Goal: Transaction & Acquisition: Download file/media

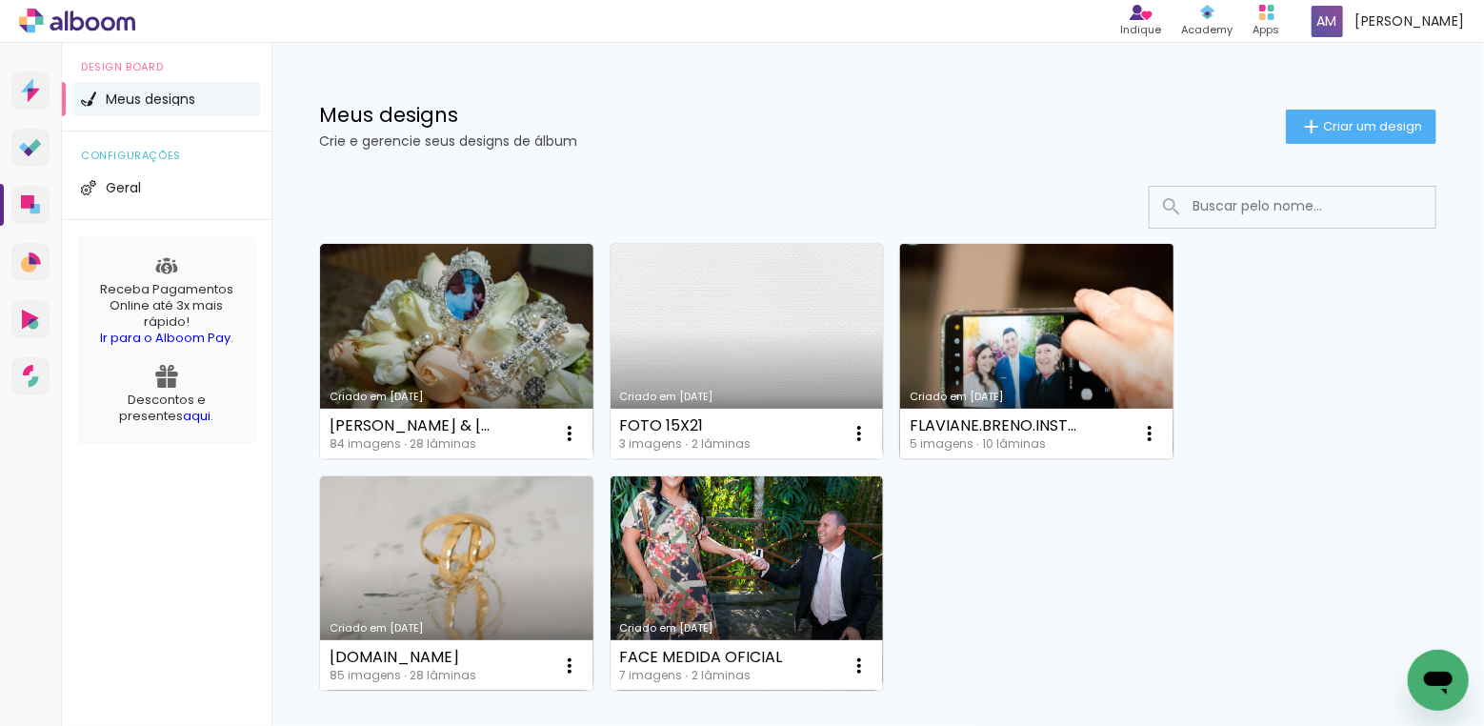
click at [1045, 353] on link "Criado em [DATE]" at bounding box center [1036, 351] width 273 height 215
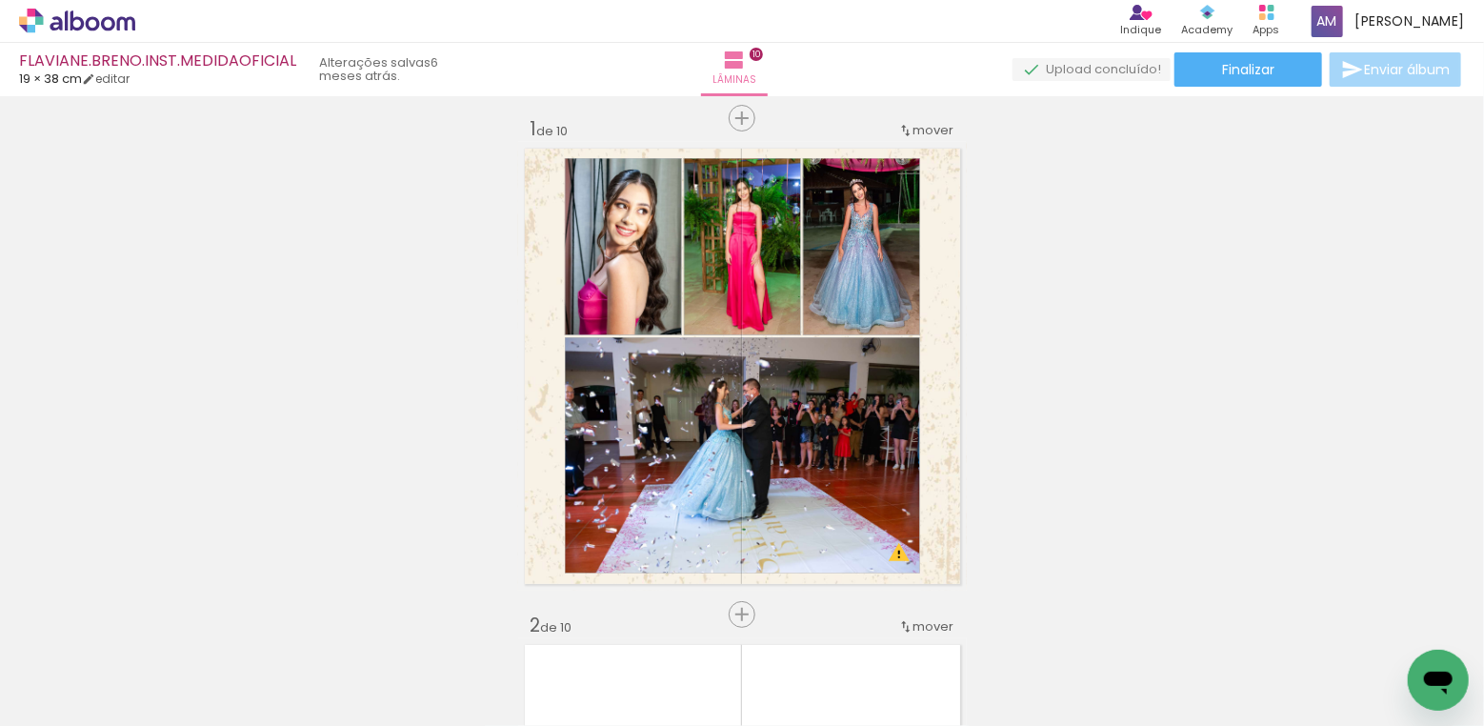
scroll to position [10, 0]
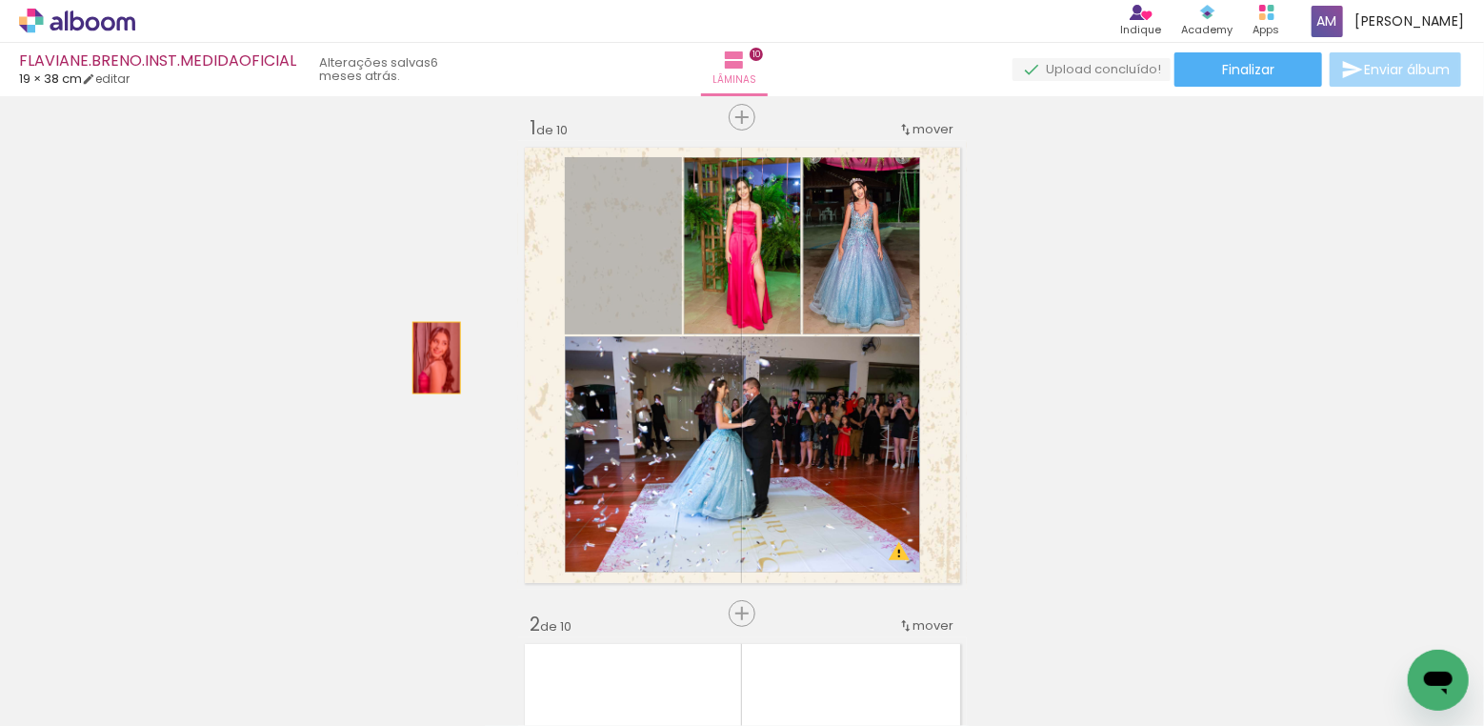
drag, startPoint x: 655, startPoint y: 286, endPoint x: 433, endPoint y: 357, distance: 234.1
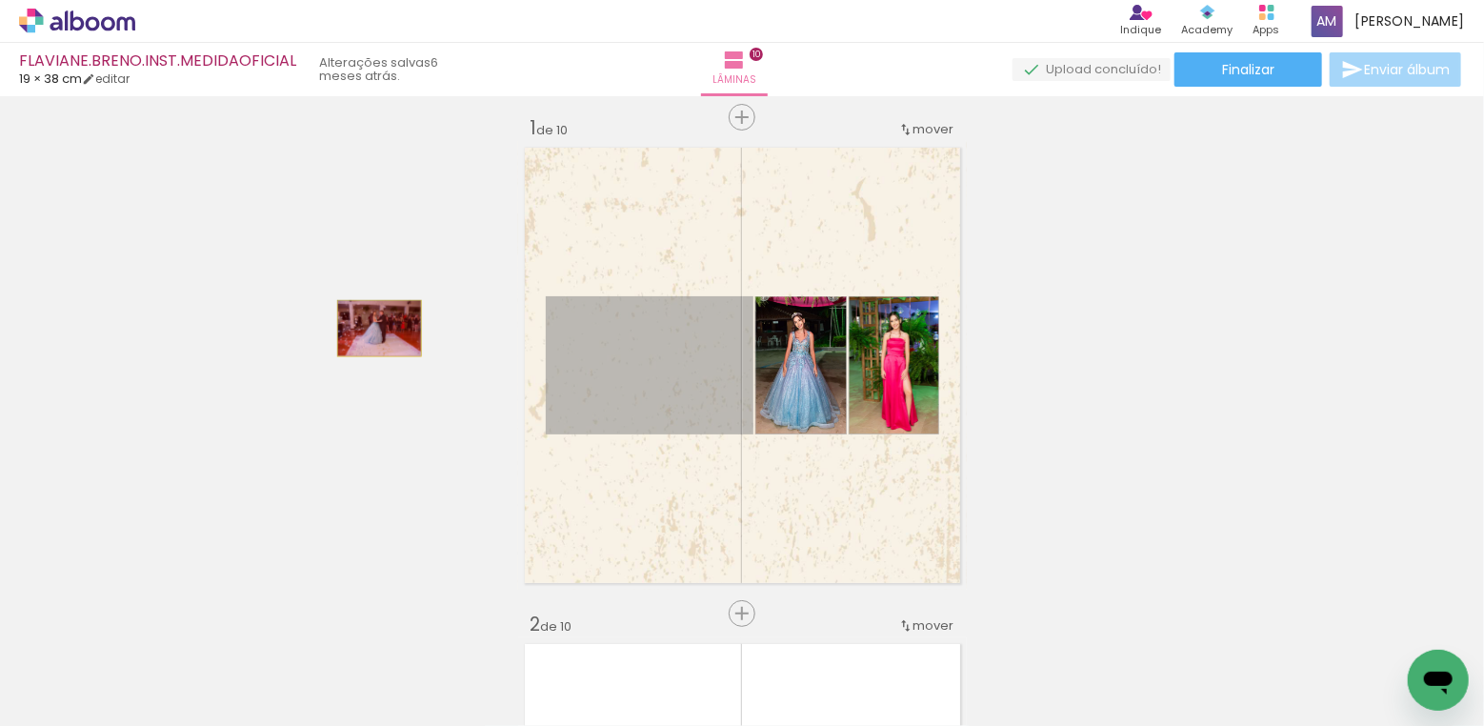
drag, startPoint x: 588, startPoint y: 363, endPoint x: 386, endPoint y: 333, distance: 204.3
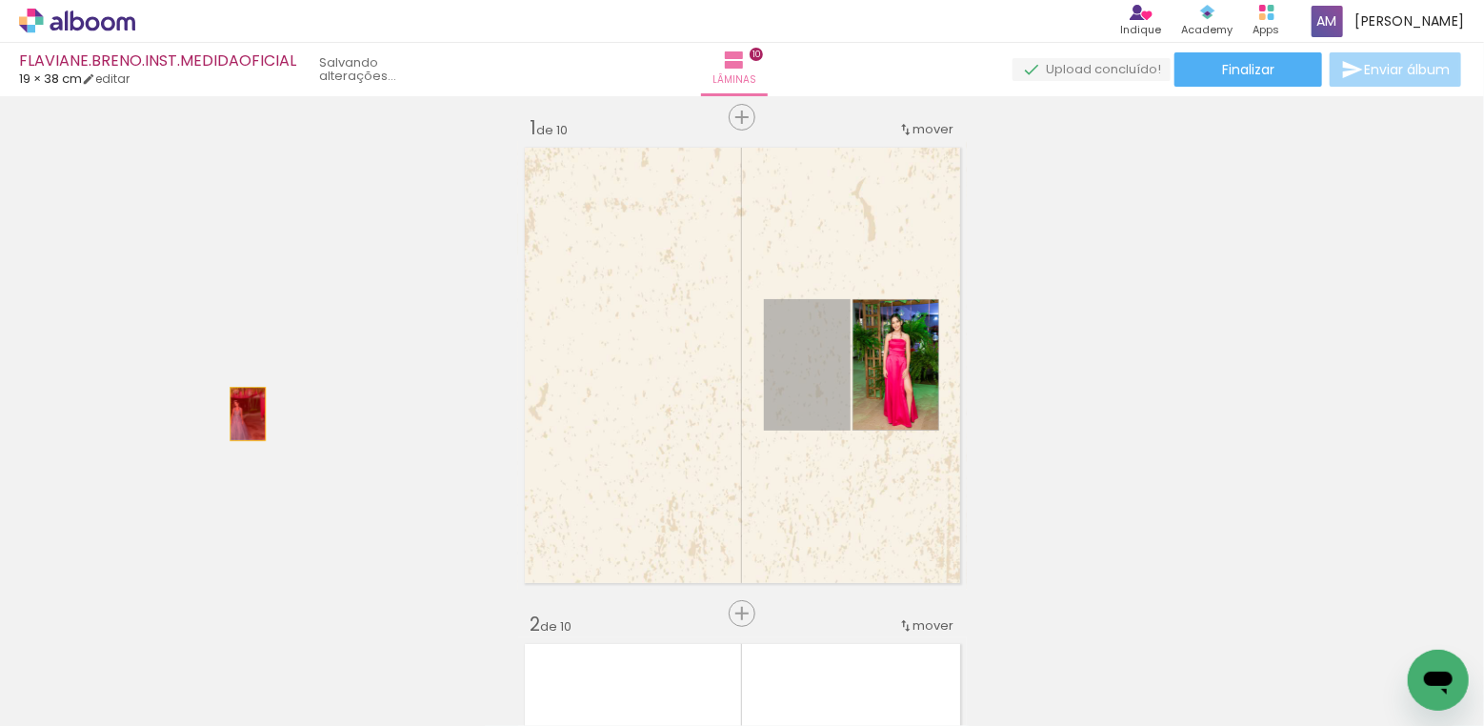
drag, startPoint x: 825, startPoint y: 378, endPoint x: 259, endPoint y: 413, distance: 567.0
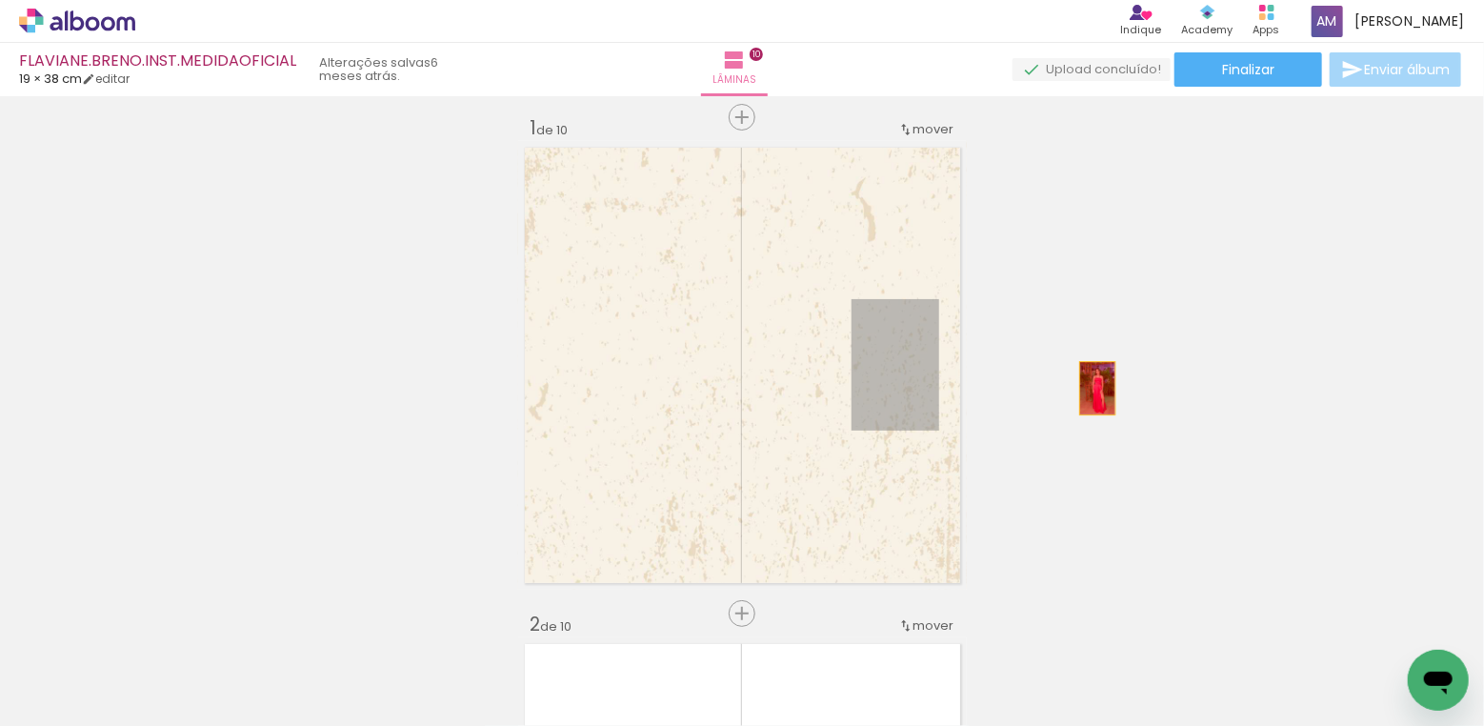
drag, startPoint x: 892, startPoint y: 381, endPoint x: 1098, endPoint y: 388, distance: 205.9
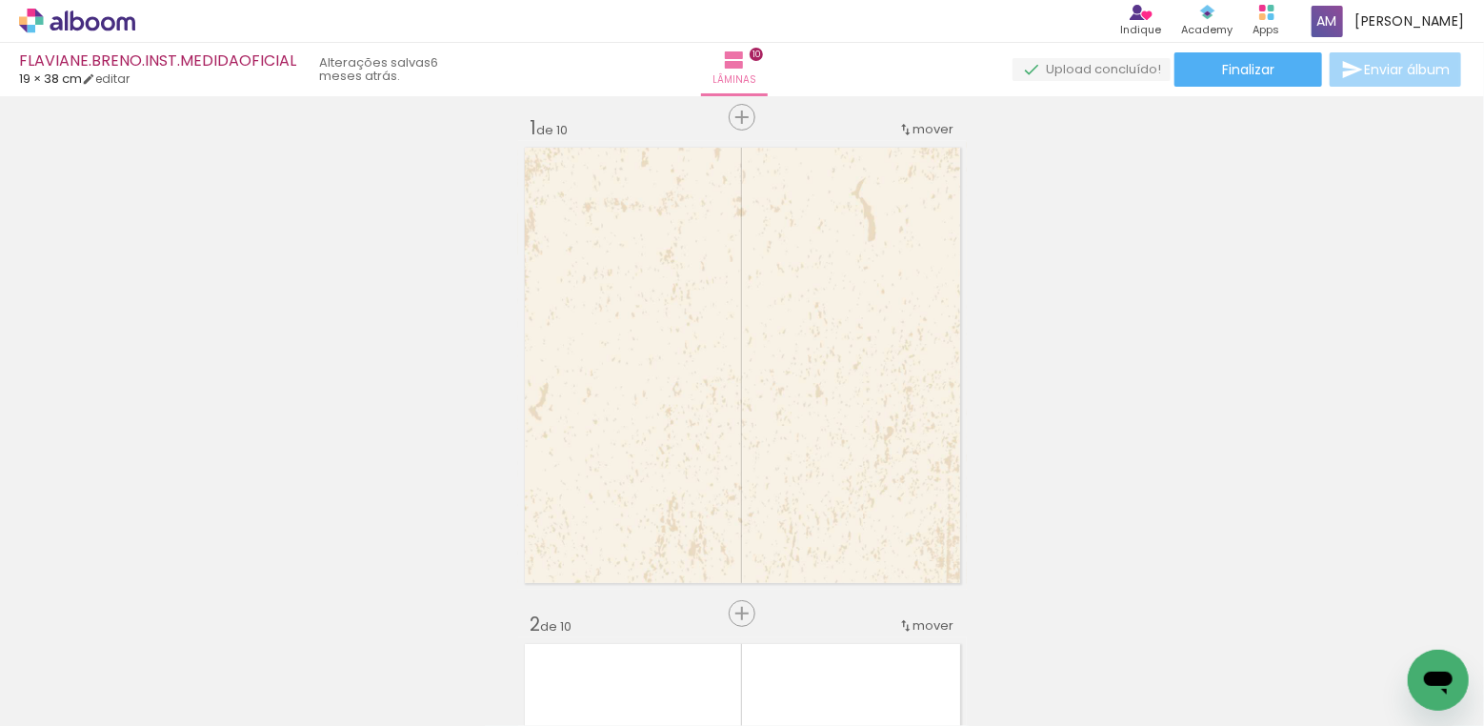
click at [261, 623] on iron-icon at bounding box center [256, 624] width 20 height 20
click at [75, 701] on span "Adicionar Fotos" at bounding box center [67, 700] width 57 height 21
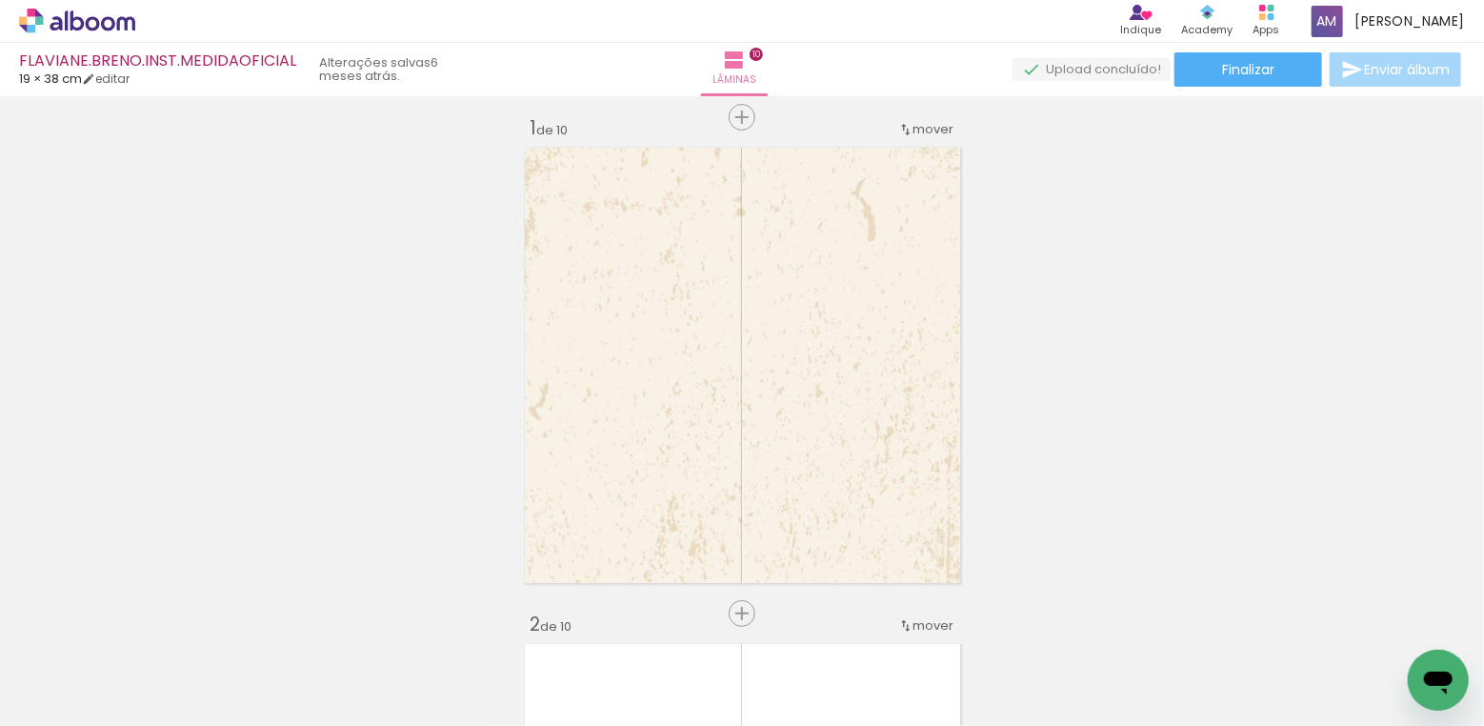
click at [0, 0] on input "file" at bounding box center [0, 0] width 0 height 0
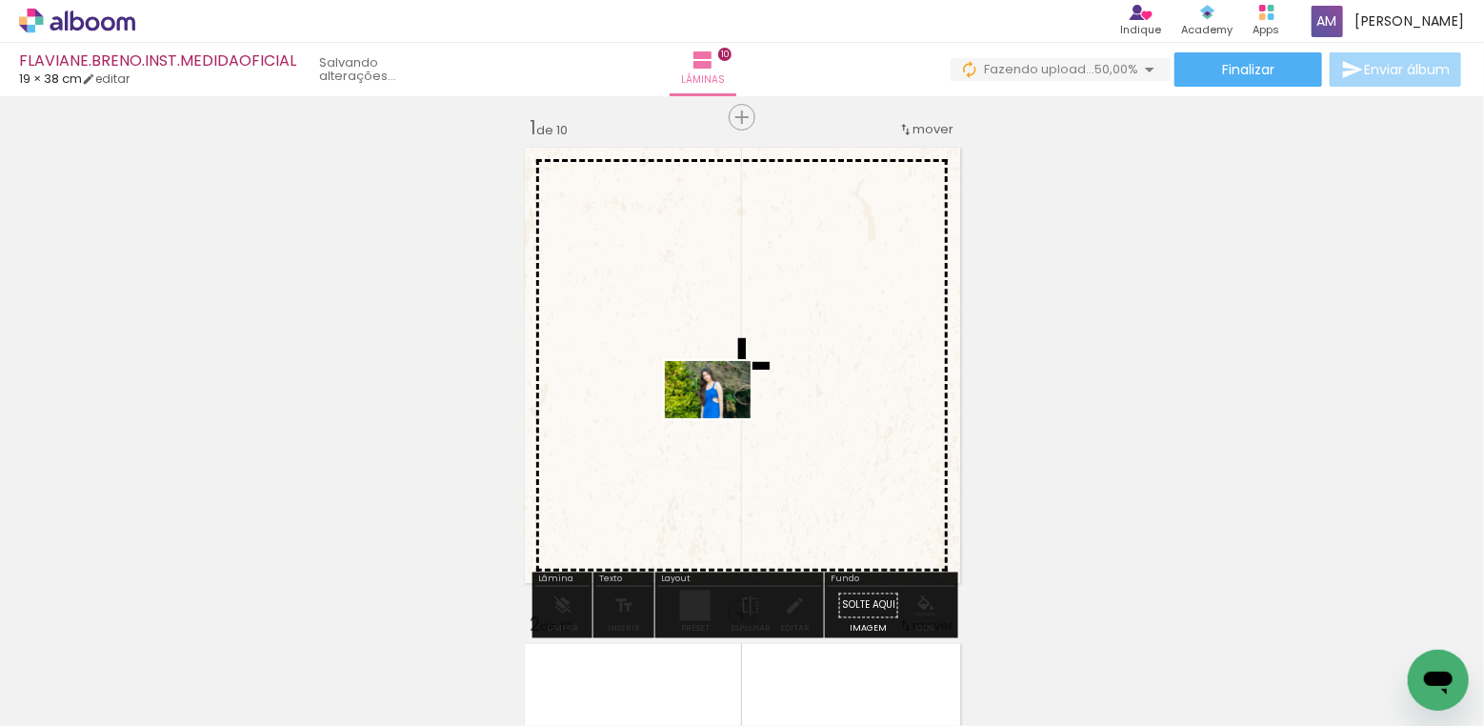
drag, startPoint x: 315, startPoint y: 657, endPoint x: 727, endPoint y: 416, distance: 477.0
click at [727, 416] on quentale-workspace at bounding box center [742, 363] width 1484 height 726
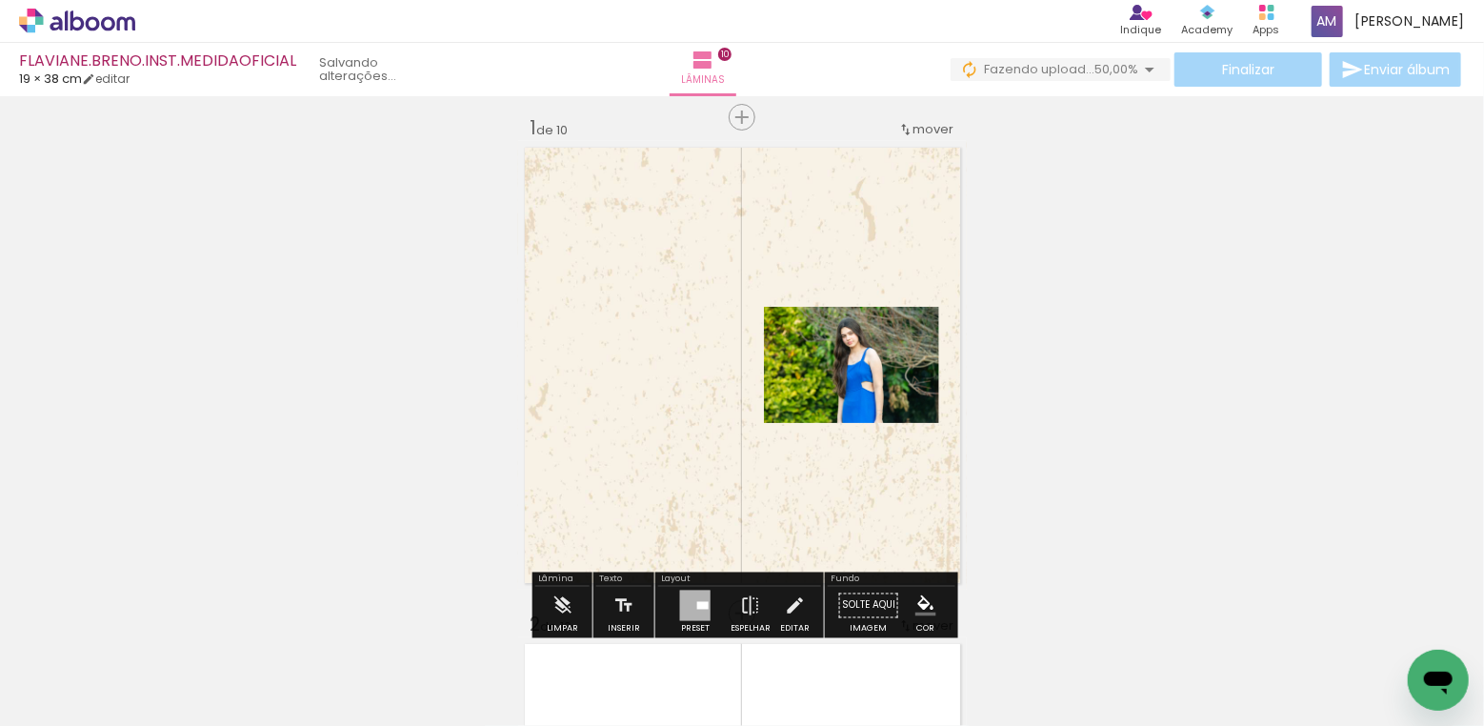
click at [691, 602] on div at bounding box center [695, 606] width 30 height 30
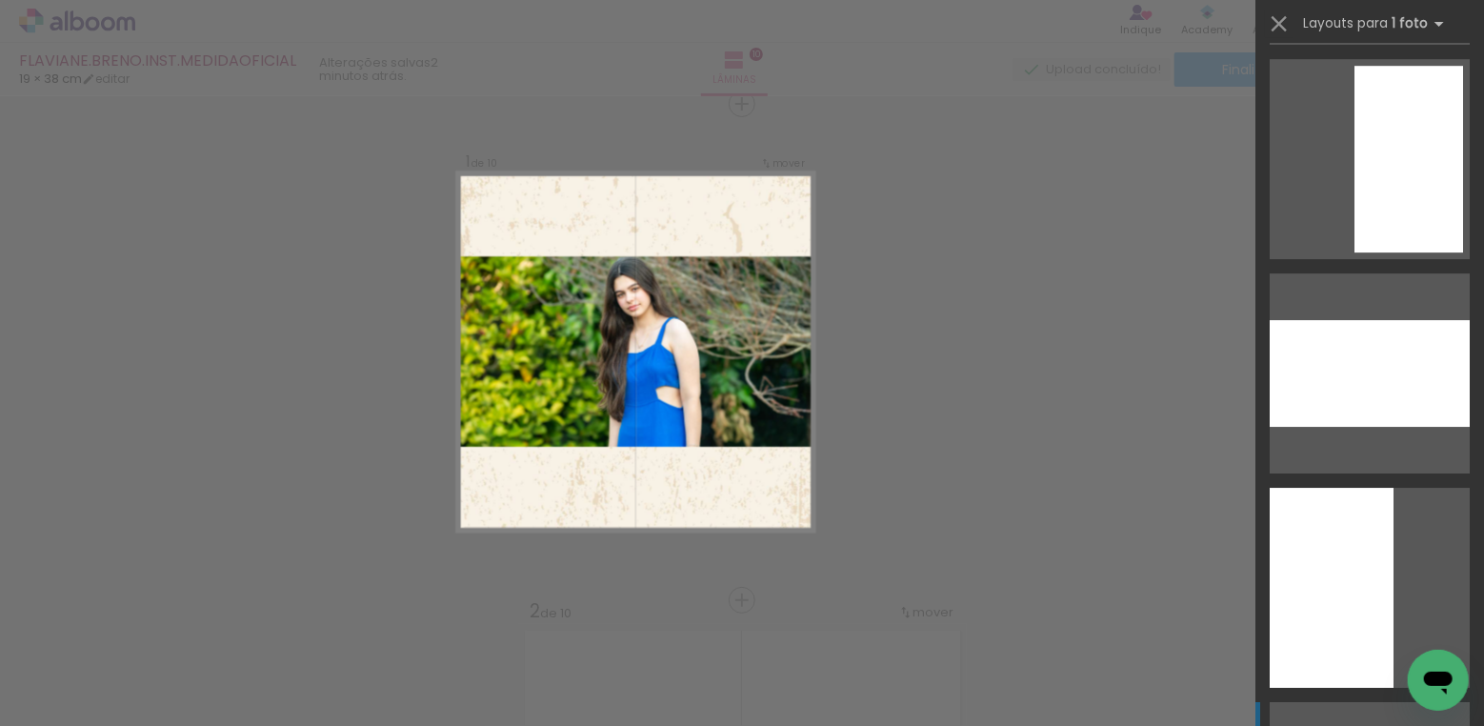
scroll to position [3225, 0]
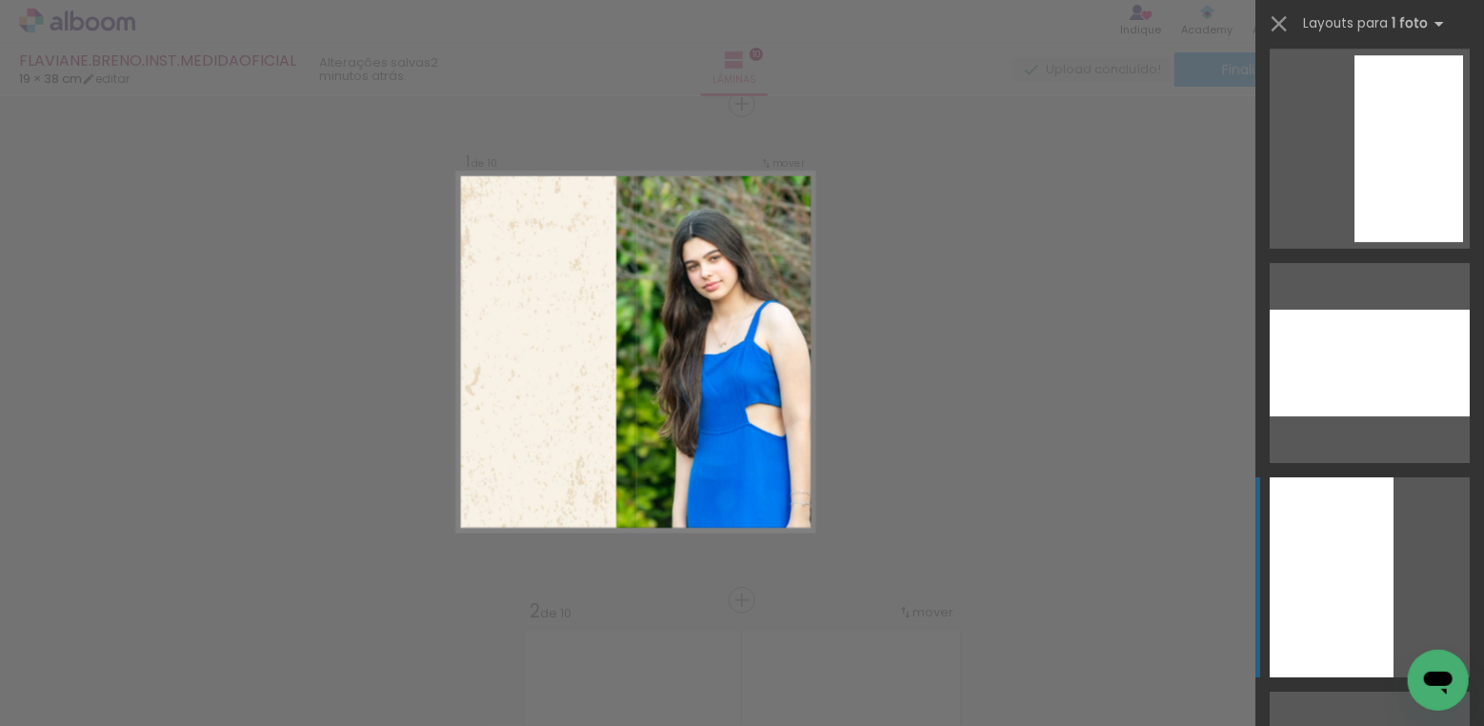
click at [1353, 497] on div at bounding box center [1332, 577] width 124 height 200
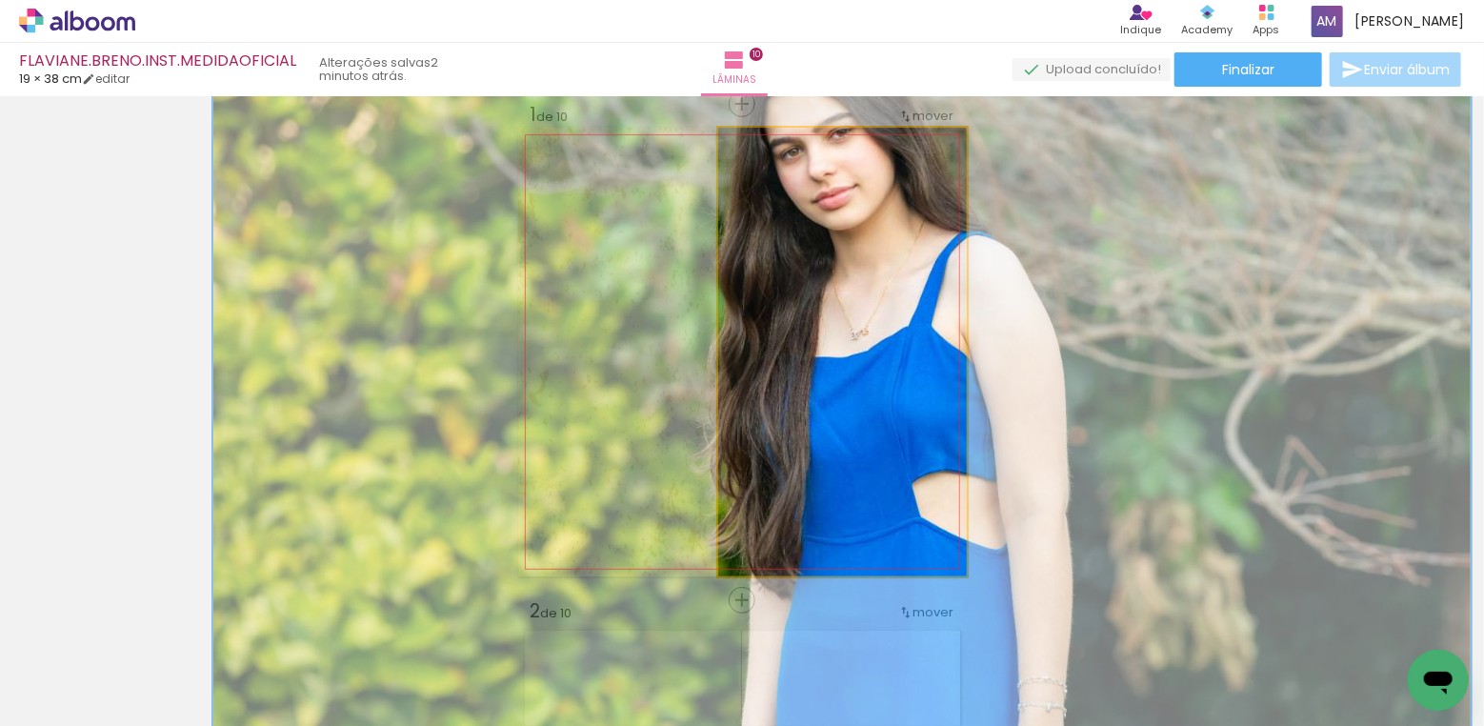
drag, startPoint x: 764, startPoint y: 149, endPoint x: 821, endPoint y: 138, distance: 58.1
type paper-slider "187"
click at [821, 138] on div at bounding box center [820, 147] width 30 height 30
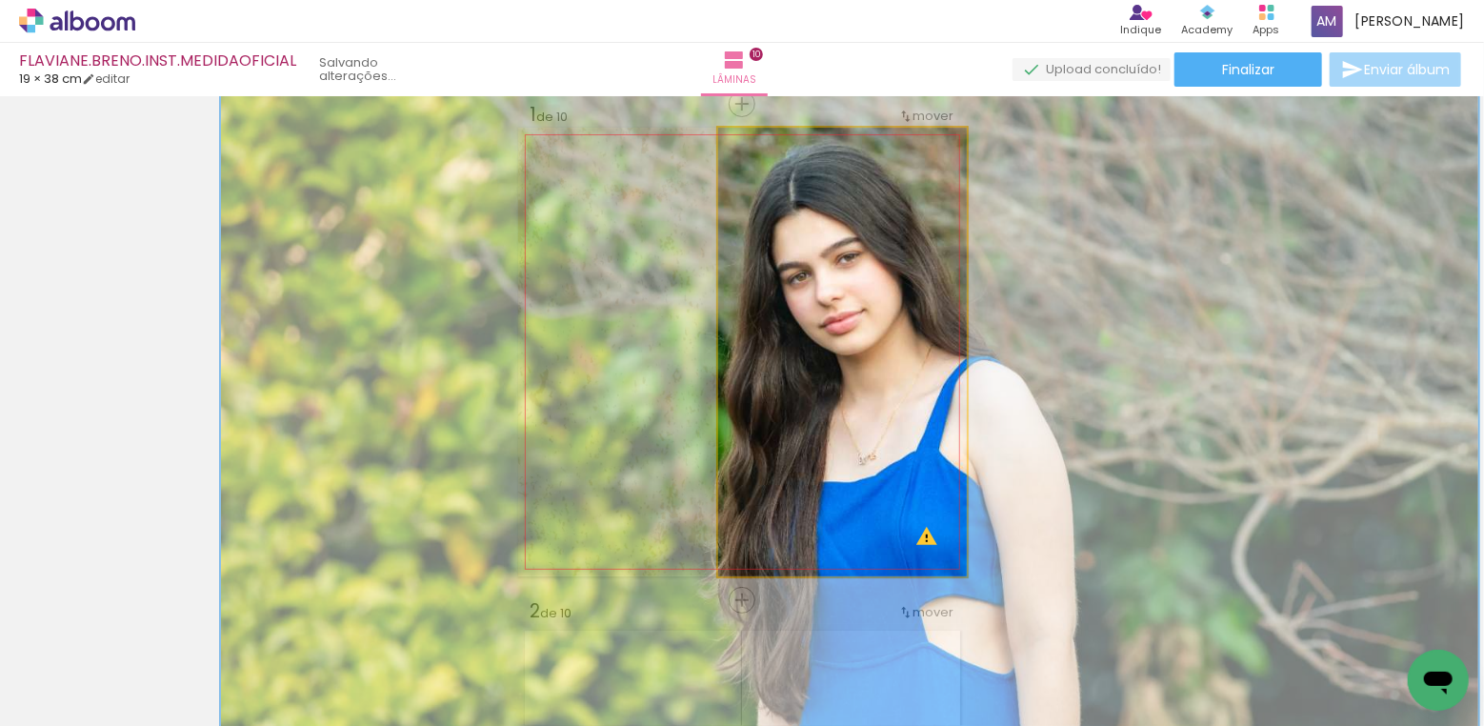
drag, startPoint x: 828, startPoint y: 239, endPoint x: 836, endPoint y: 364, distance: 125.0
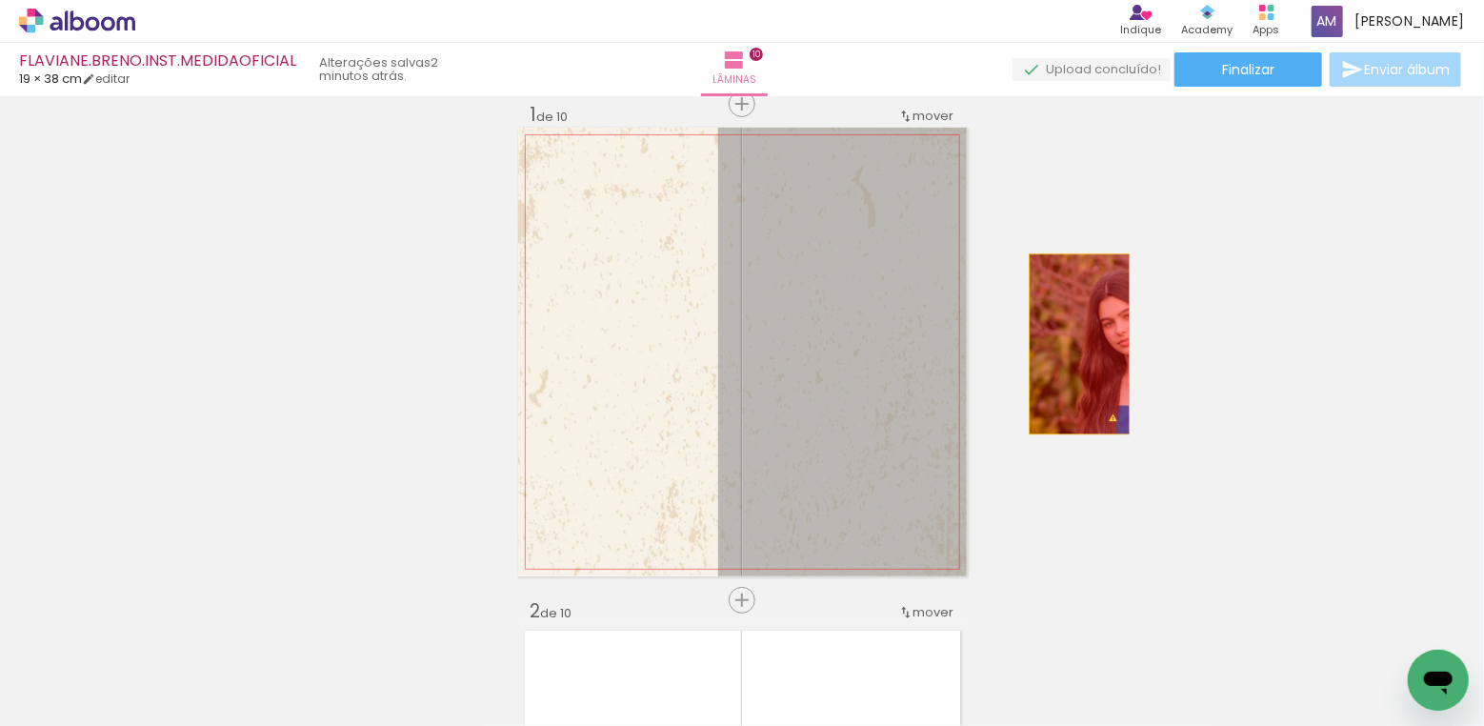
drag, startPoint x: 851, startPoint y: 317, endPoint x: 1079, endPoint y: 344, distance: 230.2
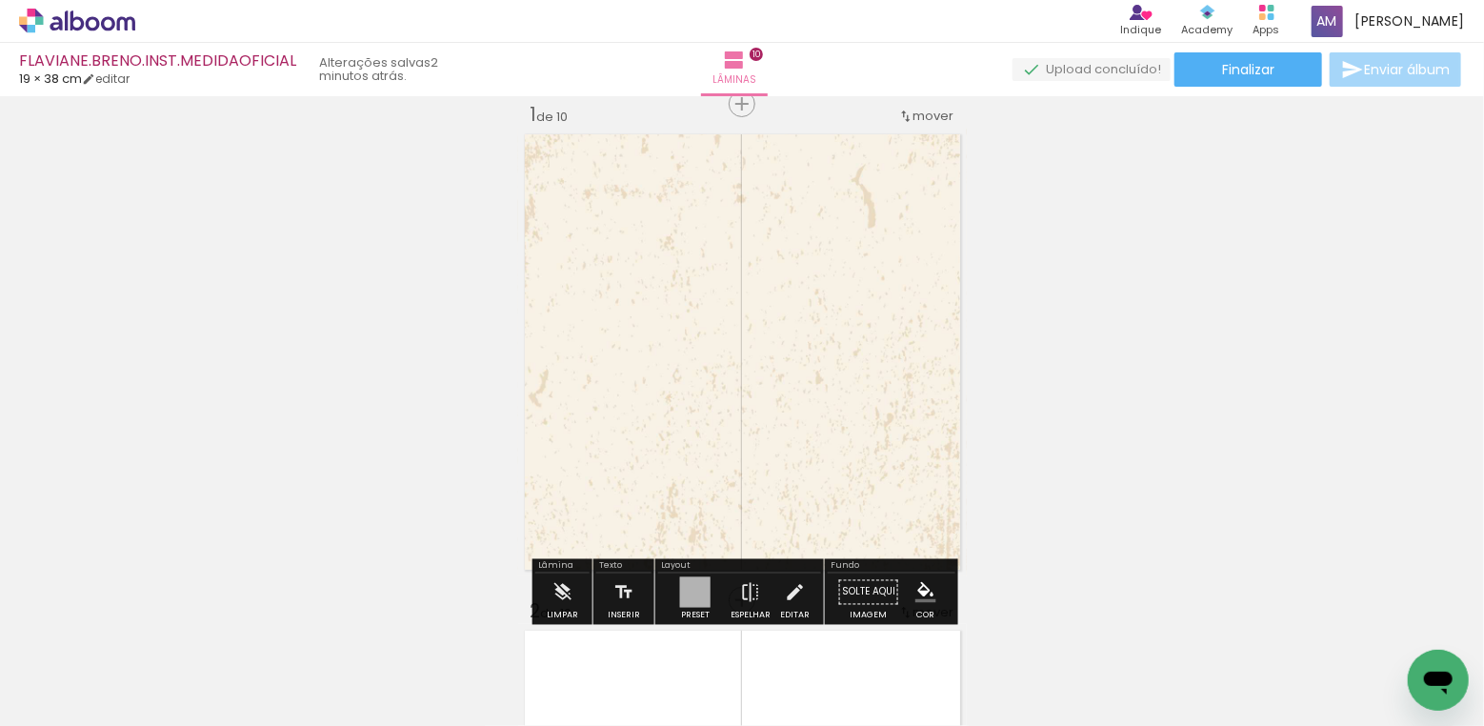
click at [72, 698] on span "Adicionar Fotos" at bounding box center [67, 700] width 57 height 21
click at [0, 0] on input "file" at bounding box center [0, 0] width 0 height 0
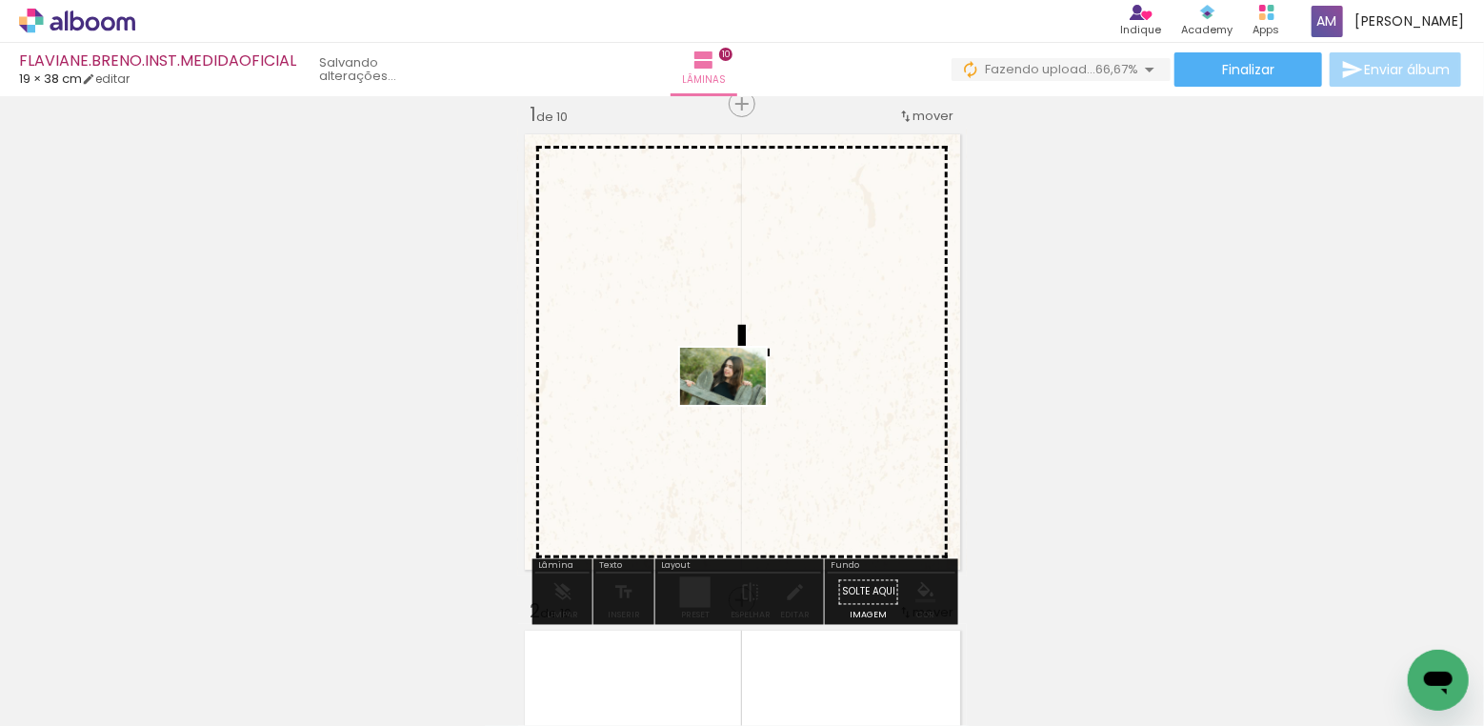
drag, startPoint x: 306, startPoint y: 655, endPoint x: 737, endPoint y: 405, distance: 499.1
click at [737, 405] on quentale-workspace at bounding box center [742, 363] width 1484 height 726
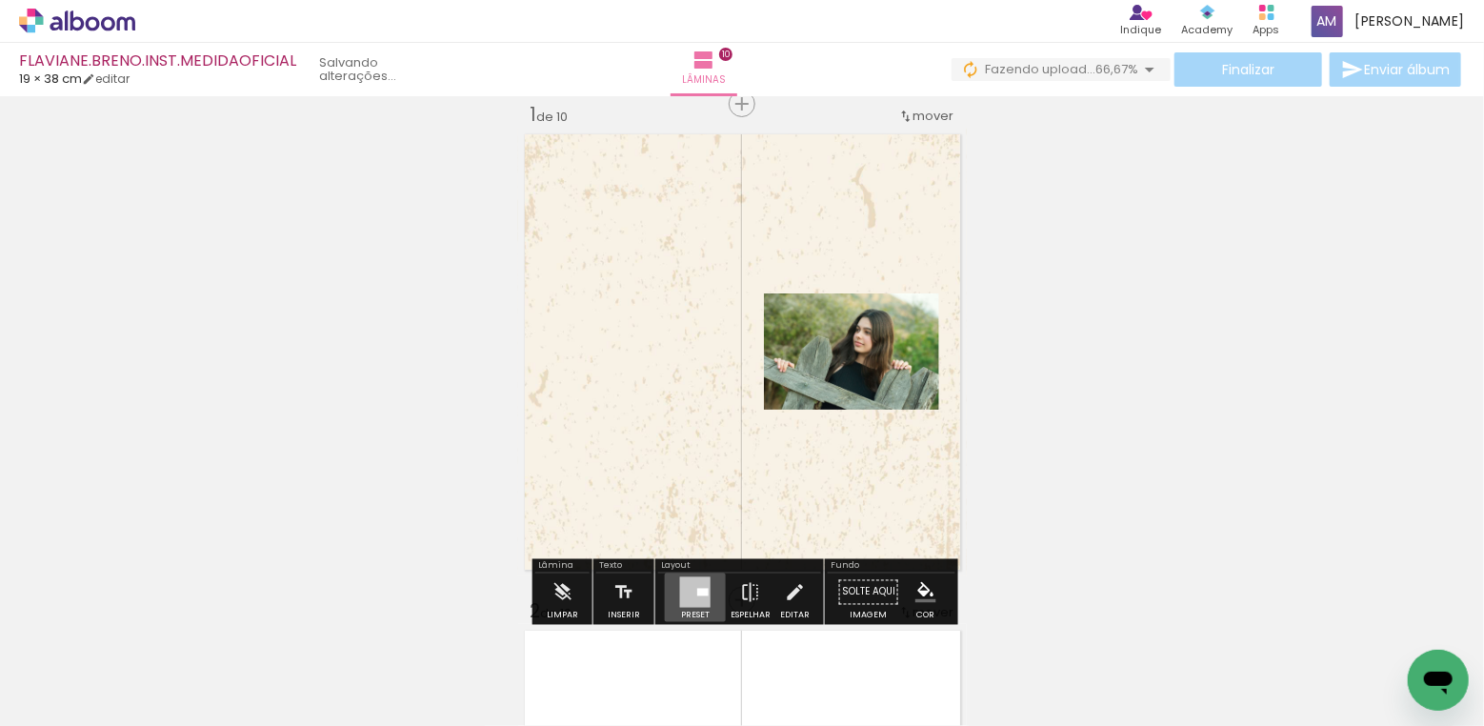
click at [699, 595] on div at bounding box center [702, 593] width 11 height 8
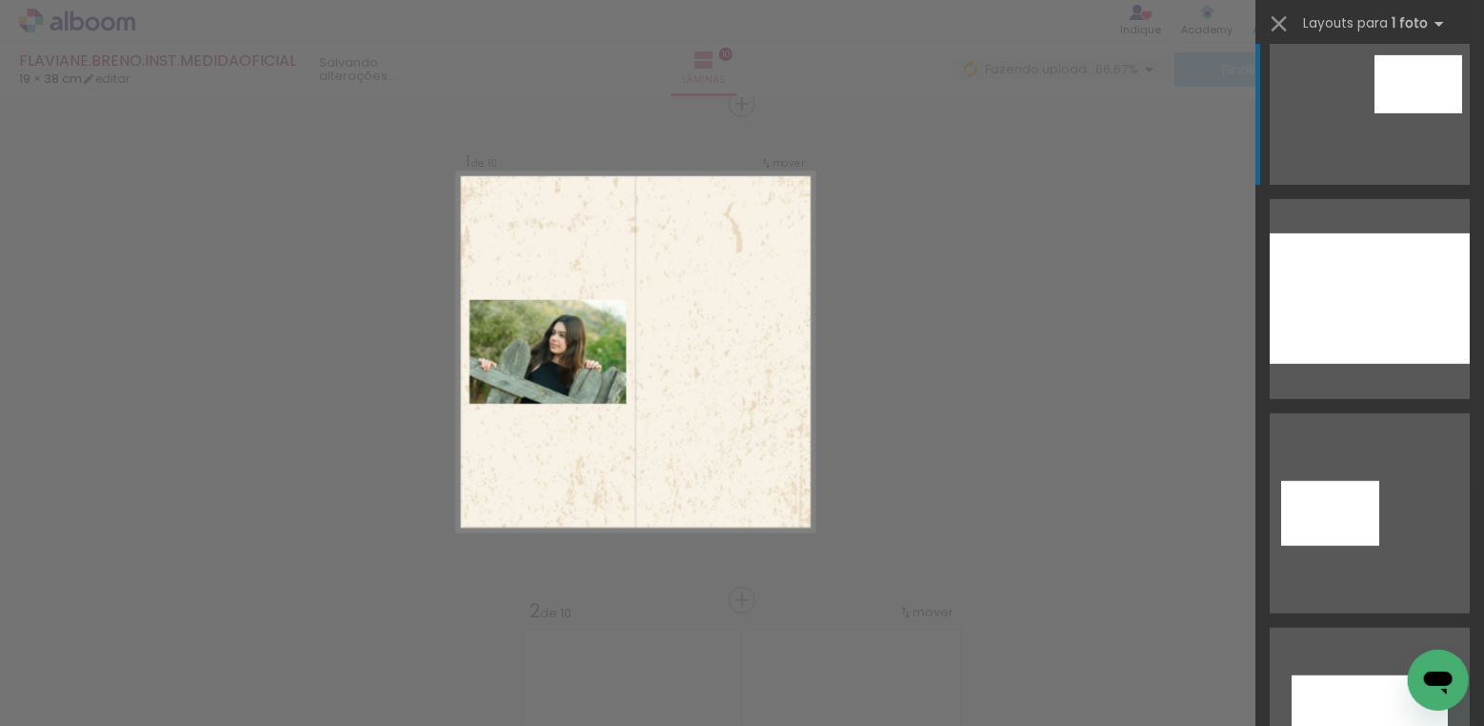
scroll to position [507, 0]
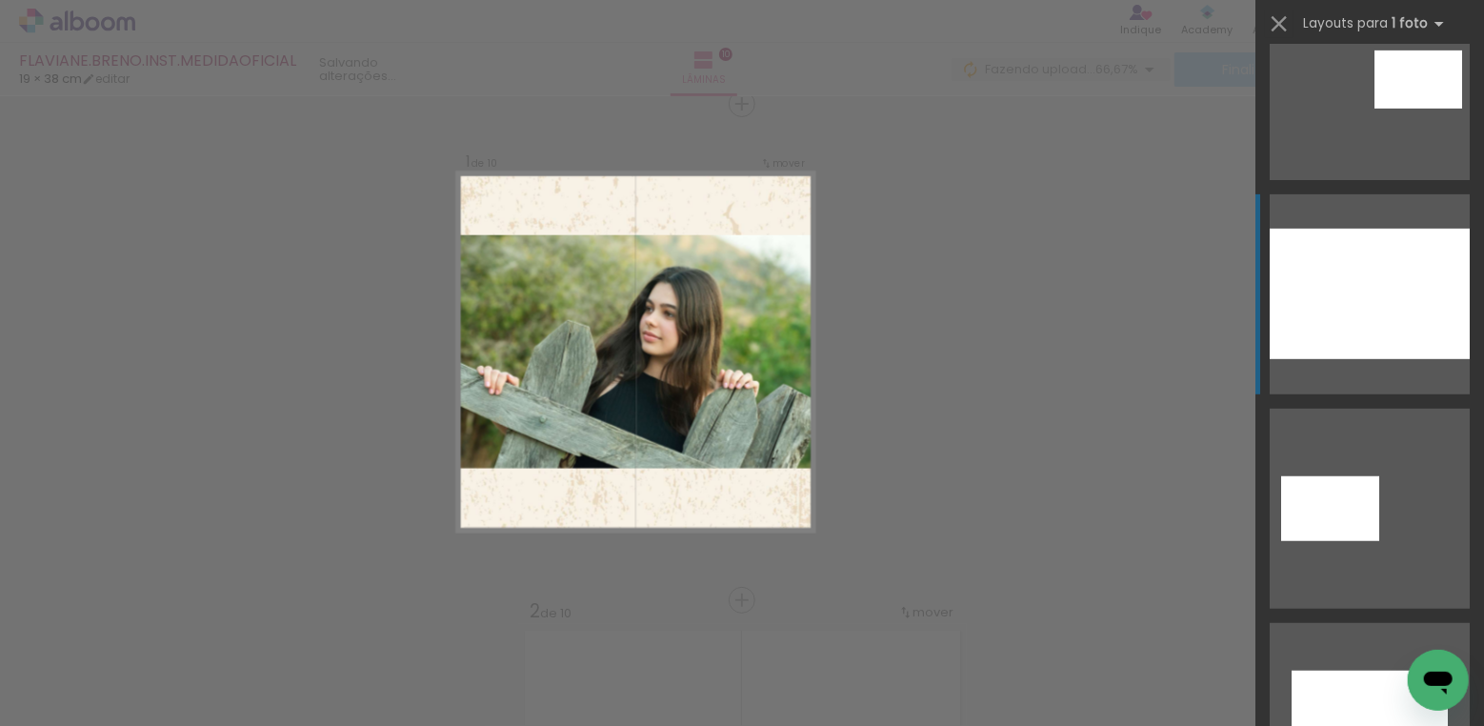
click at [1329, 300] on div at bounding box center [1370, 294] width 200 height 131
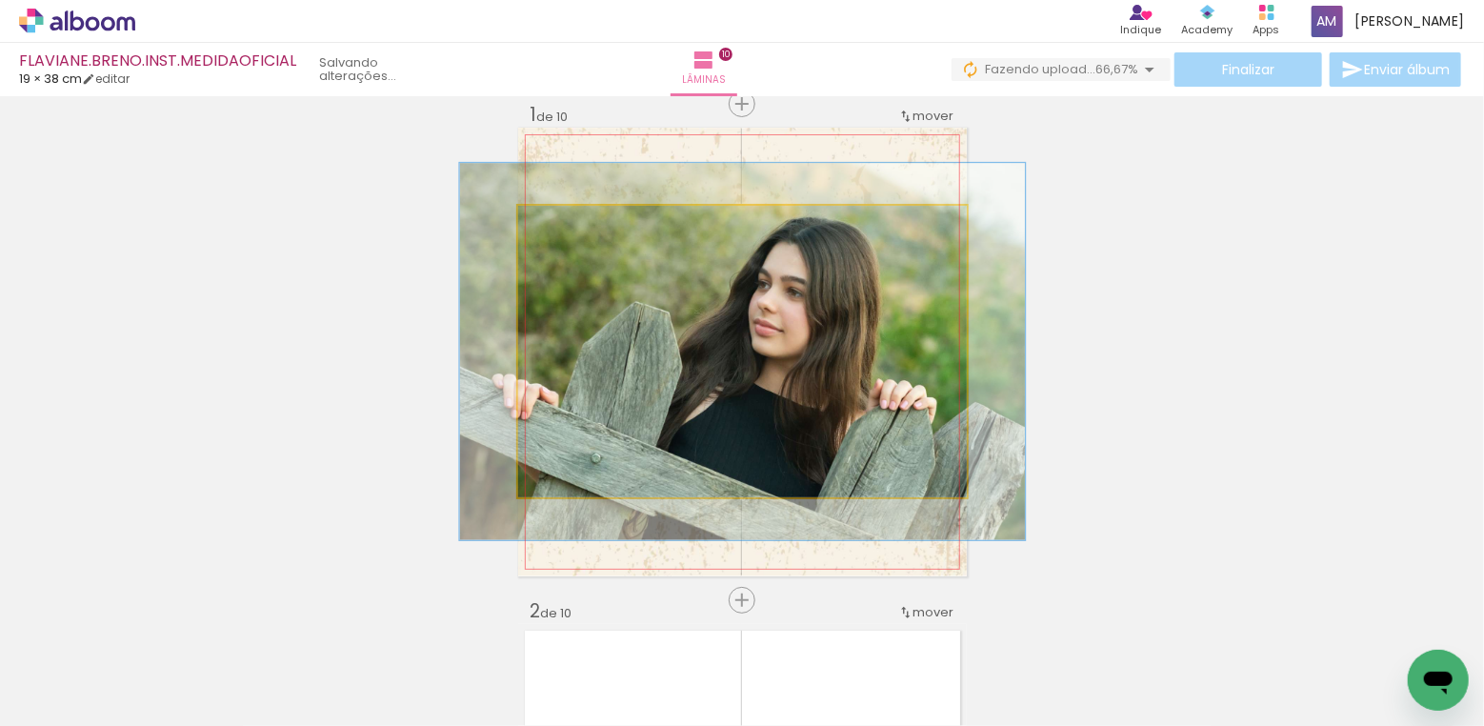
drag, startPoint x: 567, startPoint y: 228, endPoint x: 584, endPoint y: 223, distance: 17.8
type paper-slider "126"
click at [584, 223] on div at bounding box center [579, 225] width 17 height 17
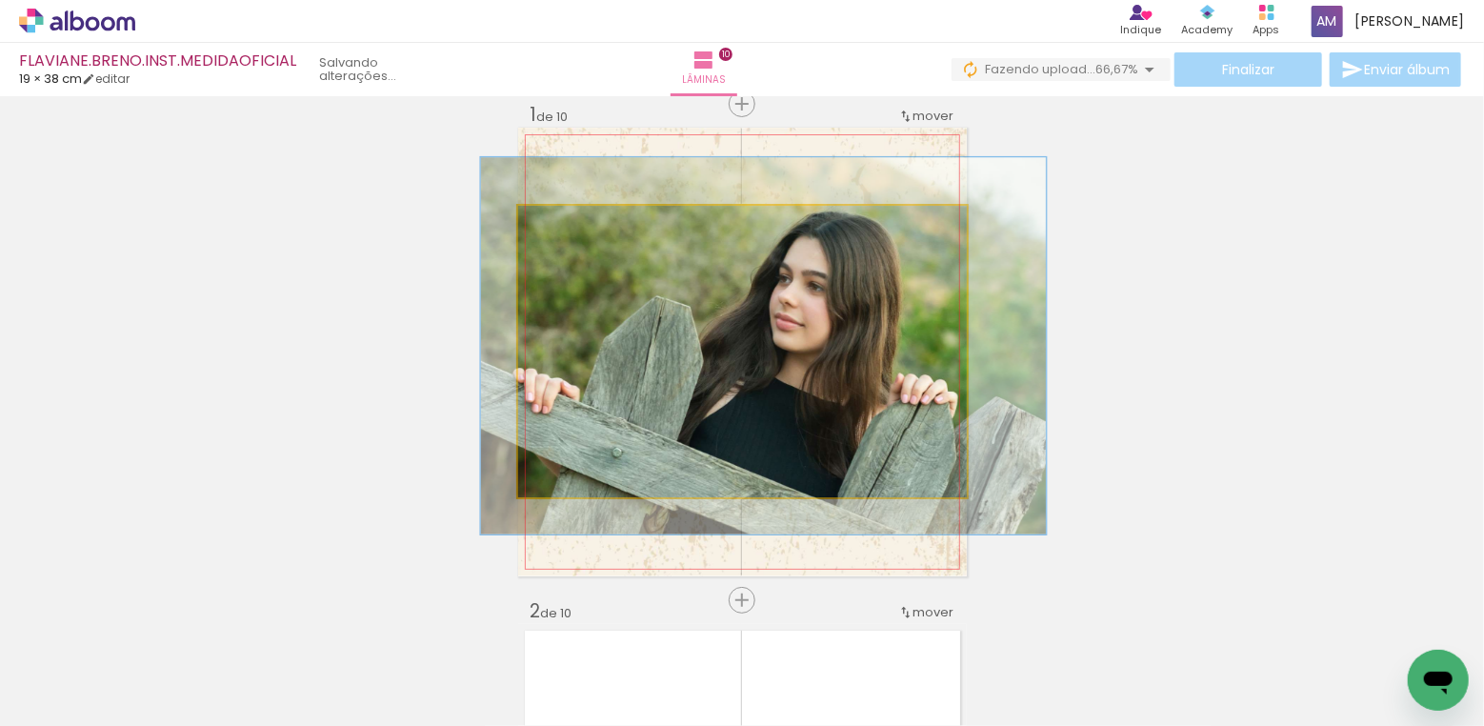
drag, startPoint x: 612, startPoint y: 323, endPoint x: 633, endPoint y: 317, distance: 21.7
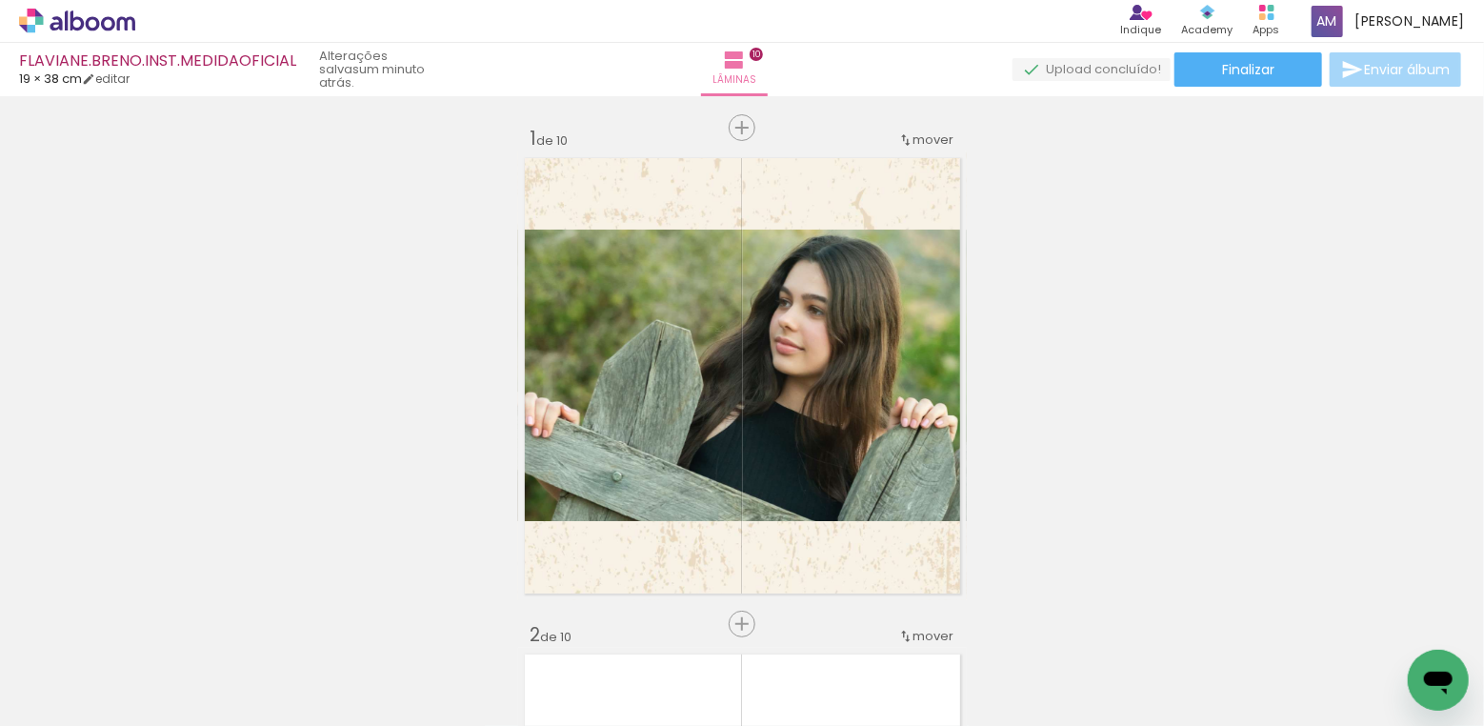
scroll to position [26, 0]
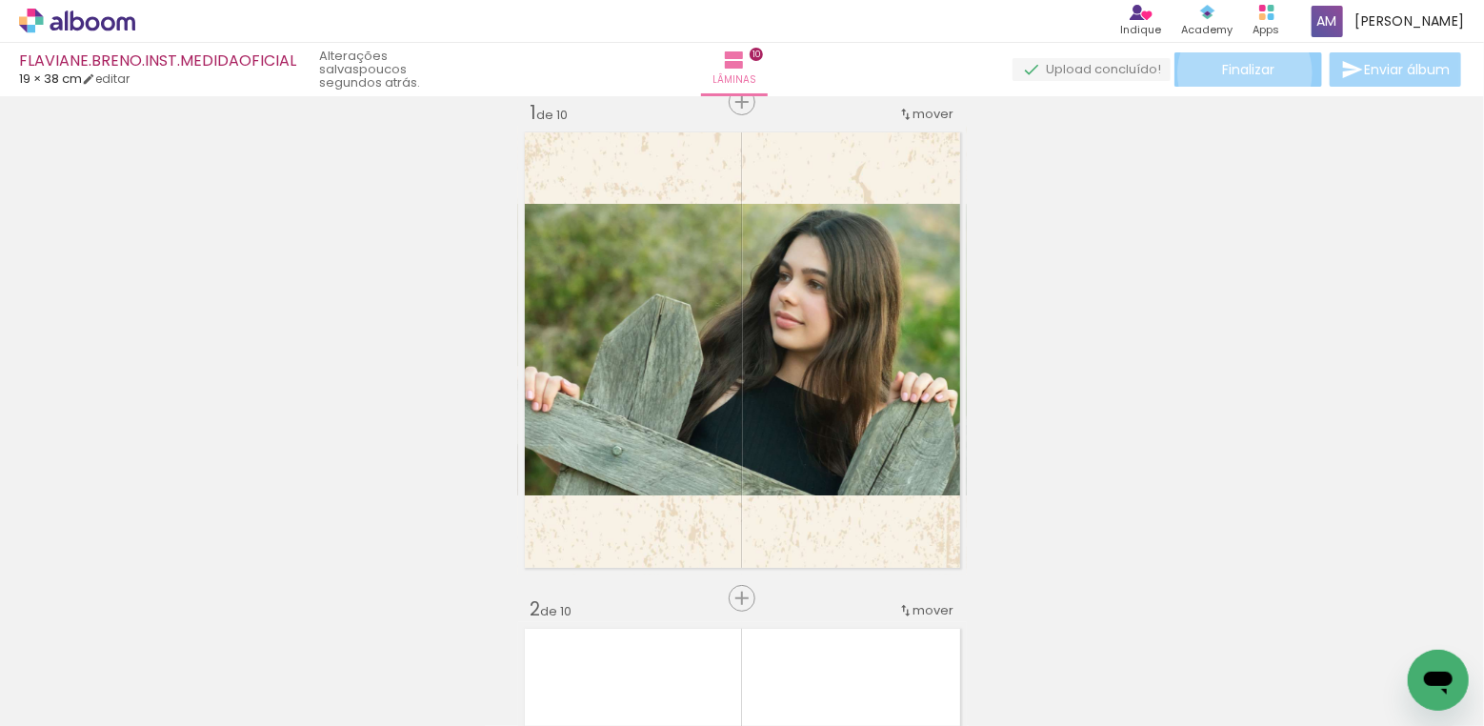
click at [1239, 72] on span "Finalizar" at bounding box center [1248, 69] width 52 height 13
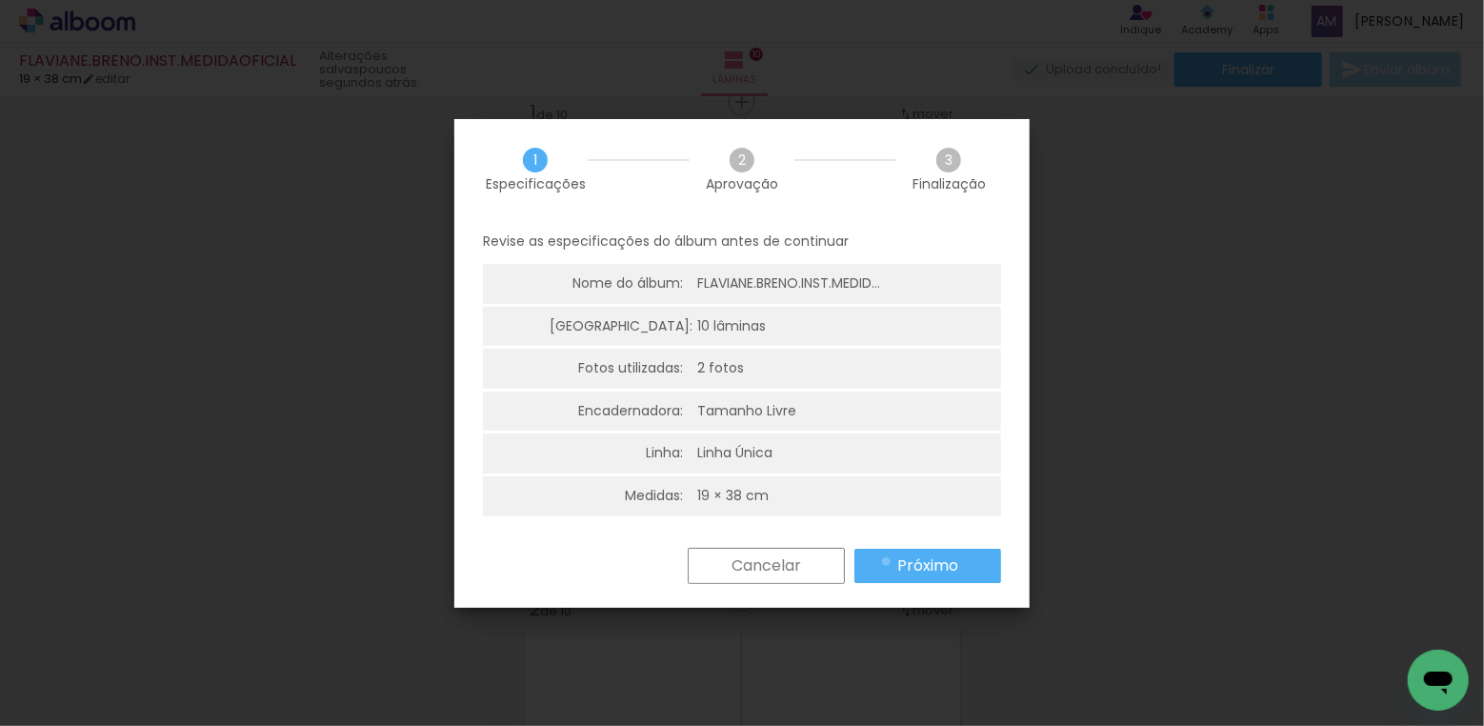
click at [886, 561] on paper-button "Próximo" at bounding box center [928, 566] width 147 height 34
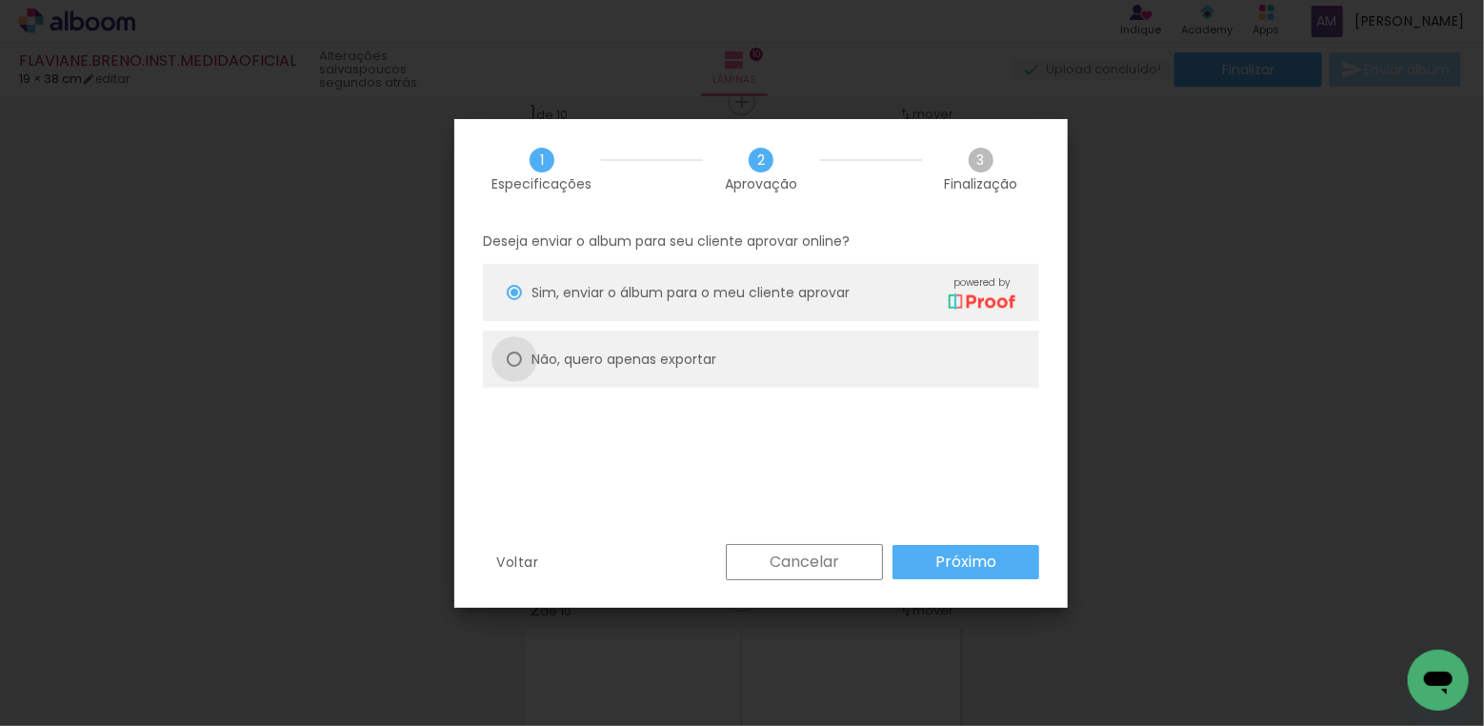
click at [517, 359] on div at bounding box center [514, 359] width 15 height 15
type paper-radio-button "on"
click at [0, 0] on slot "Próximo" at bounding box center [0, 0] width 0 height 0
type input "Alta, 300 DPI"
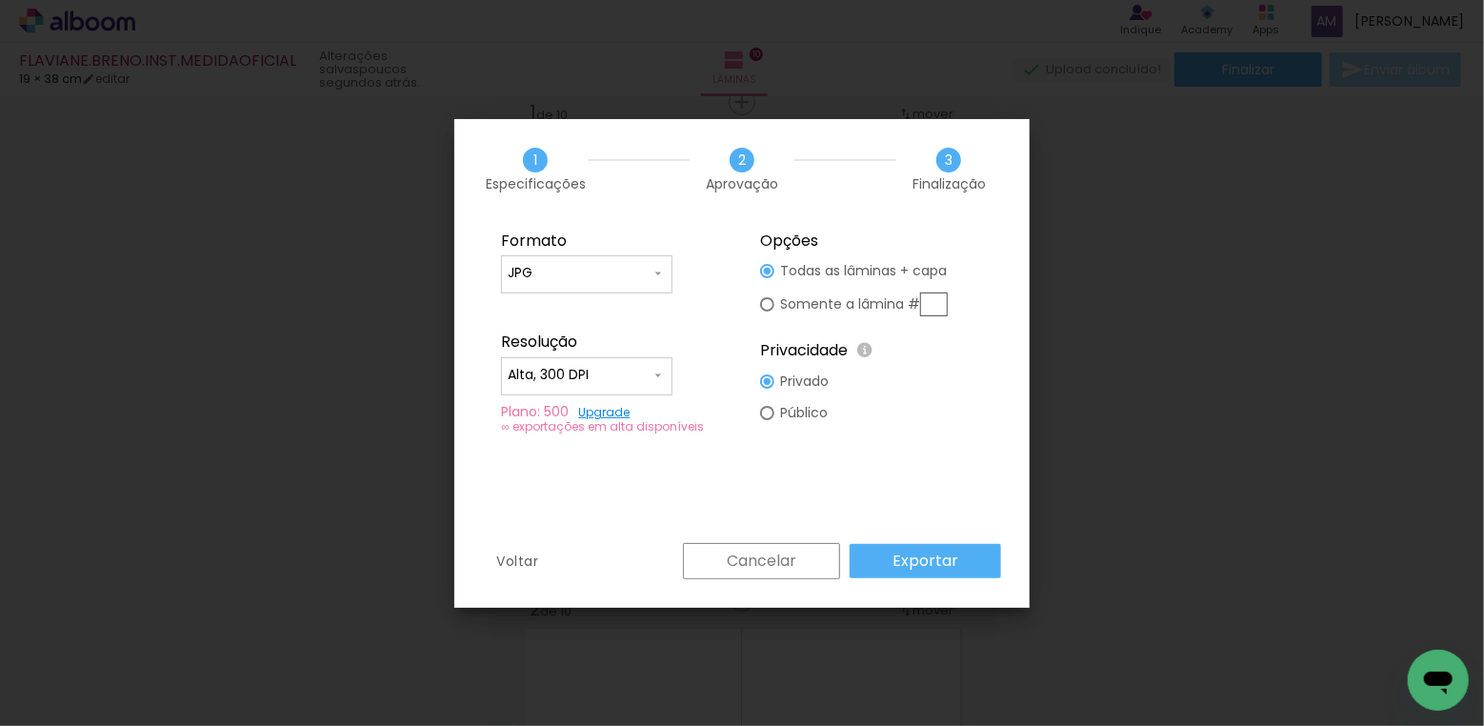
click at [938, 307] on input "text" at bounding box center [934, 304] width 28 height 24
type paper-radio-button "on"
type input "1"
click at [0, 0] on slot "Exportar" at bounding box center [0, 0] width 0 height 0
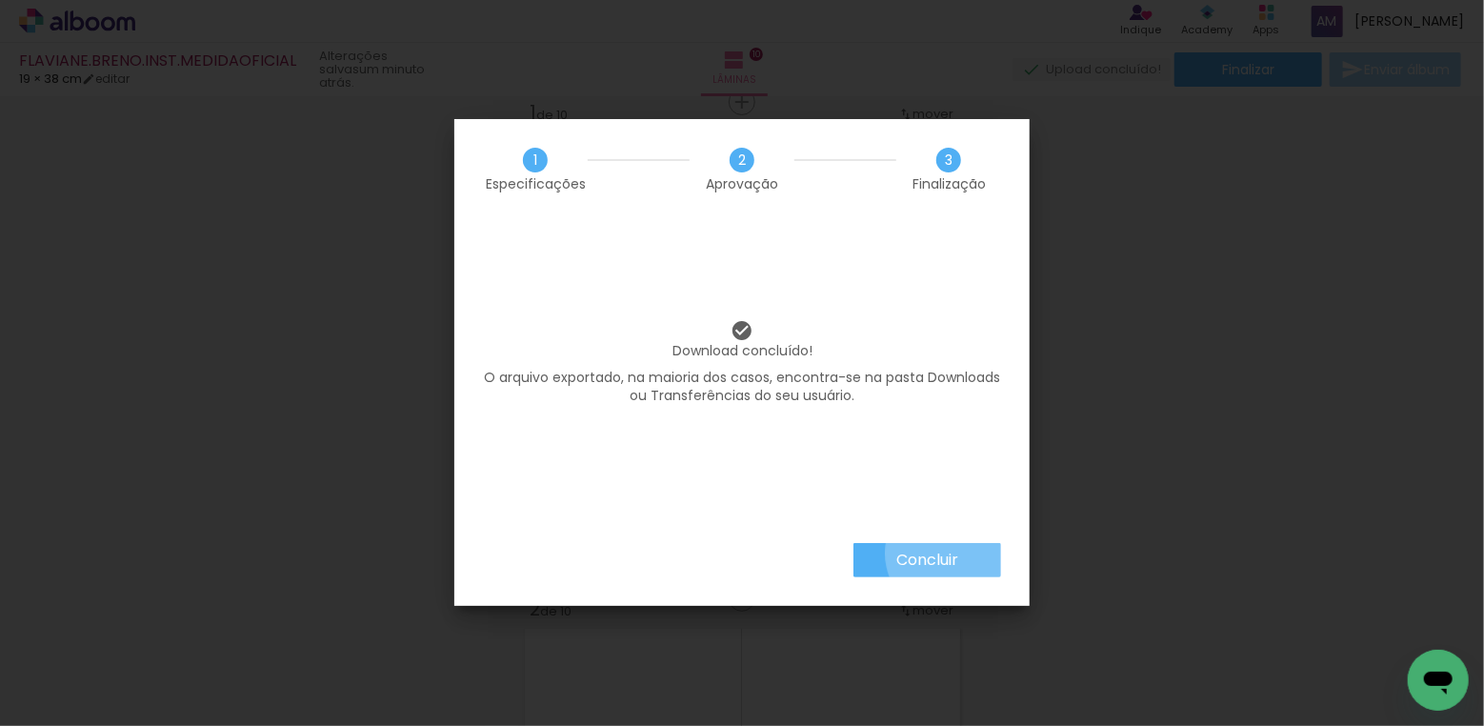
click at [0, 0] on slot "Concluir" at bounding box center [0, 0] width 0 height 0
